Goal: Task Accomplishment & Management: Complete application form

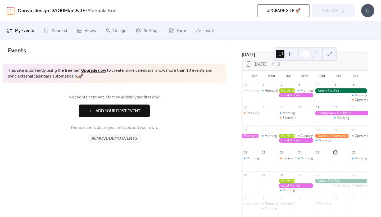
scroll to position [18, 0]
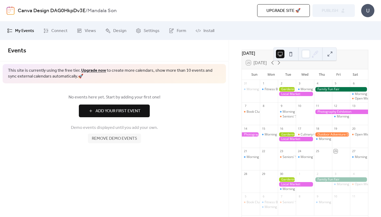
click at [331, 54] on button at bounding box center [329, 54] width 8 height 8
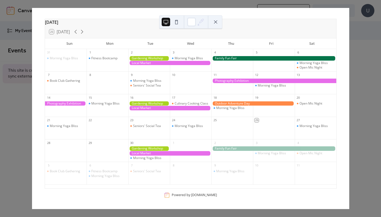
scroll to position [17, 0]
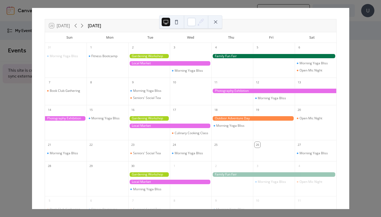
click at [151, 64] on div at bounding box center [169, 63] width 83 height 4
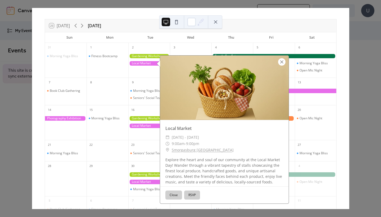
click at [282, 61] on div at bounding box center [281, 61] width 7 height 7
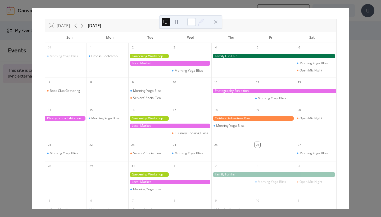
click at [216, 22] on button at bounding box center [215, 22] width 8 height 8
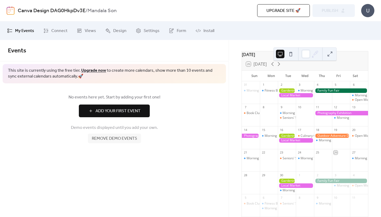
click at [22, 30] on span "My Events" at bounding box center [24, 31] width 19 height 6
click at [13, 32] on link "My Events" at bounding box center [20, 31] width 35 height 14
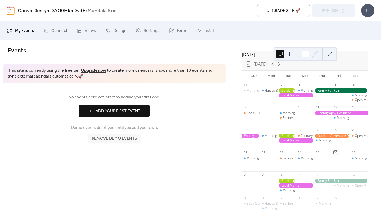
click at [13, 32] on link "My Events" at bounding box center [20, 31] width 35 height 14
click at [61, 31] on span "Connect" at bounding box center [59, 31] width 16 height 6
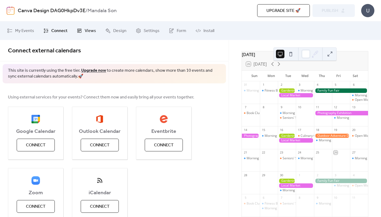
click at [89, 31] on span "Views" at bounding box center [90, 31] width 11 height 6
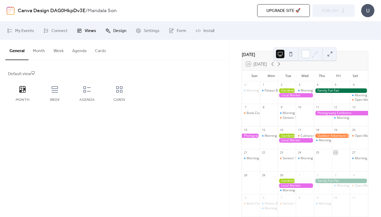
click at [111, 30] on link "Design" at bounding box center [115, 31] width 29 height 14
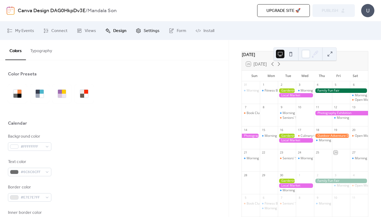
click at [144, 32] on span "Settings" at bounding box center [152, 31] width 16 height 6
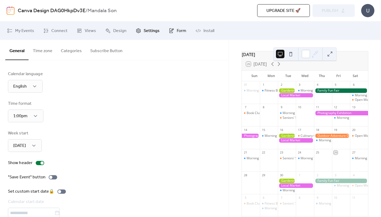
click at [177, 29] on span "Form" at bounding box center [182, 31] width 10 height 6
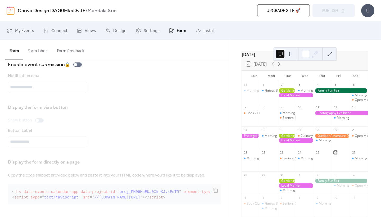
scroll to position [16, 0]
click at [159, 88] on div "Notification email" at bounding box center [114, 83] width 213 height 20
click at [329, 63] on div "26 [DATE]" at bounding box center [305, 64] width 126 height 13
click at [325, 93] on div at bounding box center [341, 90] width 54 height 4
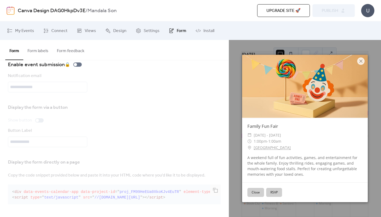
click at [253, 194] on button "Close" at bounding box center [255, 192] width 17 height 9
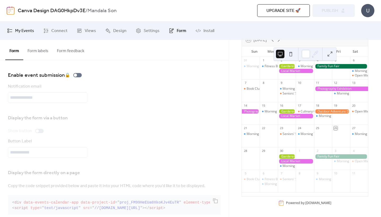
scroll to position [0, 0]
click at [23, 31] on span "My Events" at bounding box center [24, 31] width 19 height 6
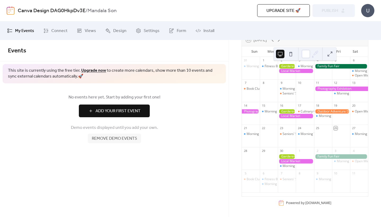
click at [104, 112] on span "Add Your First Event" at bounding box center [117, 111] width 45 height 6
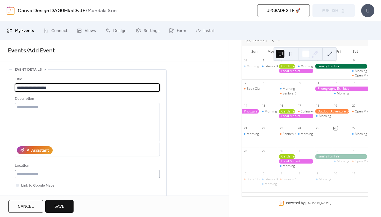
type input "**********"
click at [31, 177] on input "text" at bounding box center [87, 174] width 145 height 8
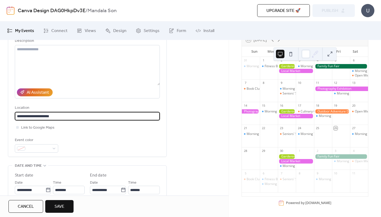
scroll to position [62, 0]
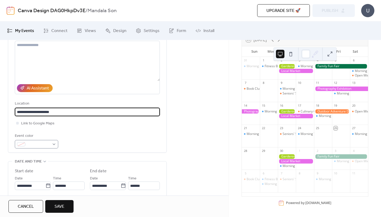
type input "**********"
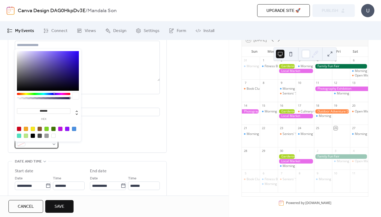
click at [53, 147] on div at bounding box center [36, 144] width 43 height 8
click at [19, 137] on div at bounding box center [19, 136] width 4 height 4
type input "*******"
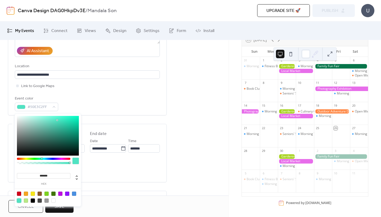
scroll to position [101, 0]
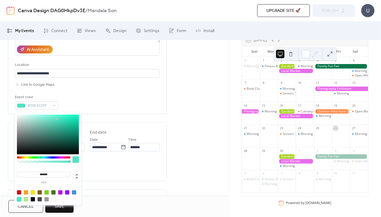
click at [192, 168] on div "**********" at bounding box center [114, 139] width 228 height 341
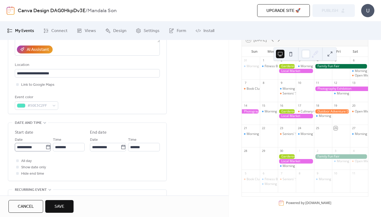
click at [48, 149] on icon at bounding box center [48, 147] width 4 height 4
click at [45, 149] on input "**********" at bounding box center [30, 147] width 31 height 8
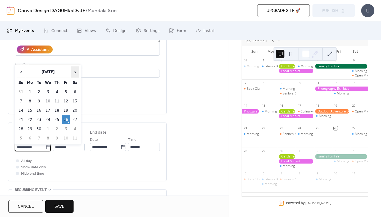
click at [74, 72] on span "›" at bounding box center [75, 72] width 8 height 11
click at [75, 120] on td "25" at bounding box center [75, 119] width 8 height 9
type input "**********"
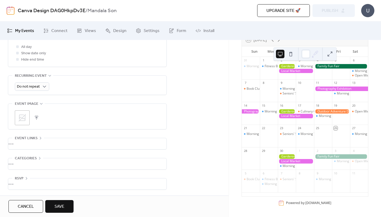
scroll to position [217, 0]
click at [40, 139] on div "•••" at bounding box center [87, 143] width 158 height 11
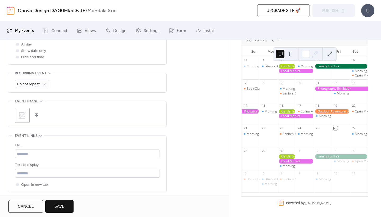
click at [40, 136] on icon at bounding box center [40, 136] width 3 height 2
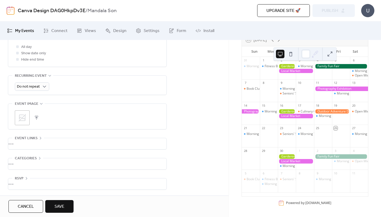
click at [52, 209] on button "Save" at bounding box center [59, 206] width 28 height 13
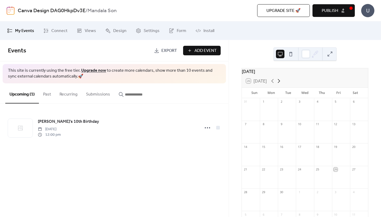
click at [281, 83] on icon at bounding box center [279, 81] width 6 height 6
click at [93, 92] on button "Submissions" at bounding box center [98, 93] width 33 height 20
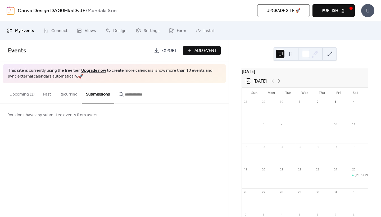
click at [44, 95] on button "Past" at bounding box center [47, 93] width 16 height 20
click at [20, 95] on button "Upcoming (1)" at bounding box center [22, 93] width 34 height 20
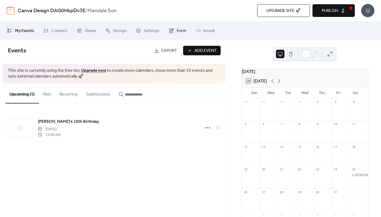
click at [177, 30] on span "Form" at bounding box center [182, 31] width 10 height 6
